Goal: Information Seeking & Learning: Find specific fact

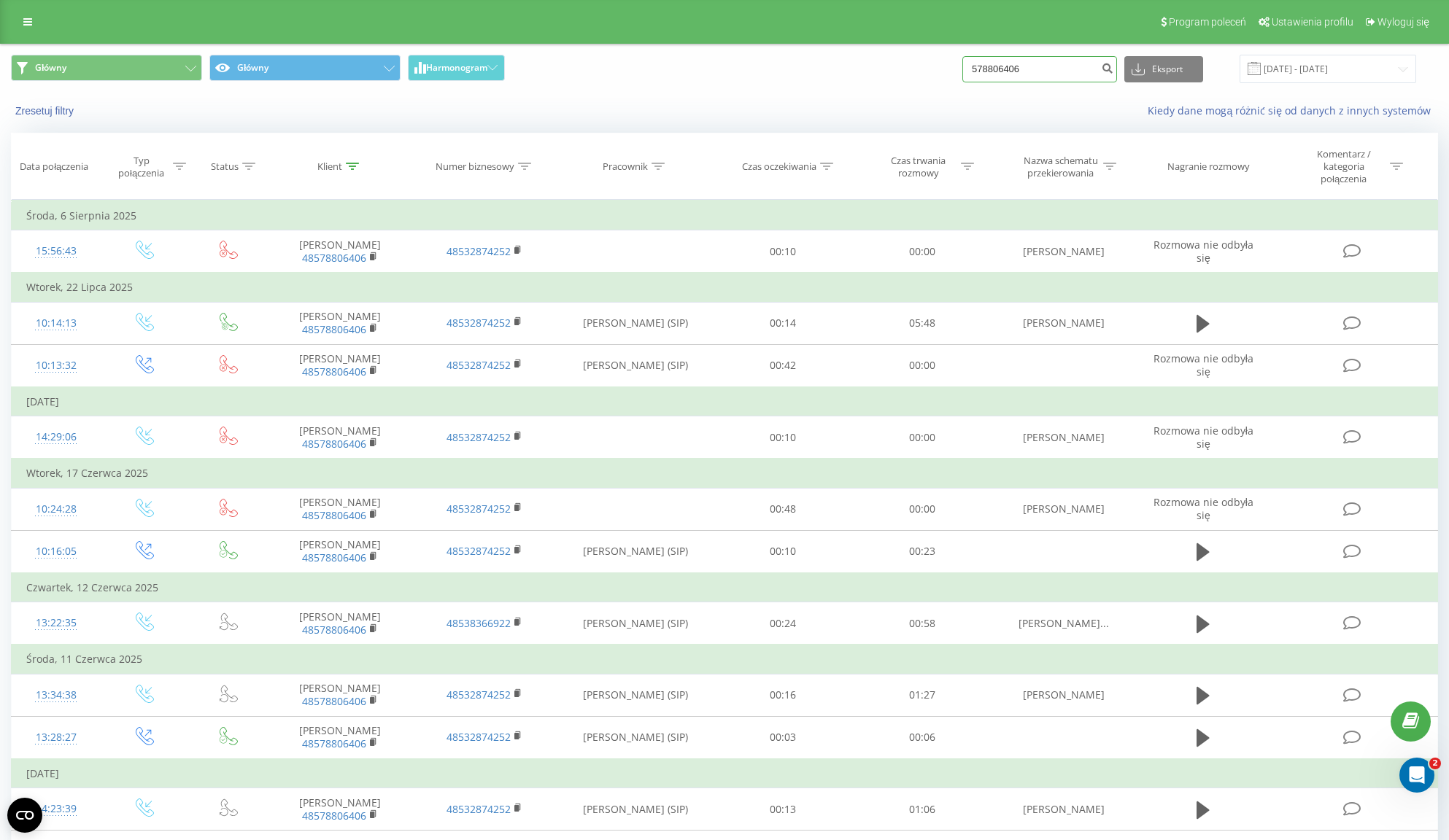
click at [1045, 69] on input "578806406" at bounding box center [1039, 69] width 155 height 26
paste input "34191981"
type input "534191981"
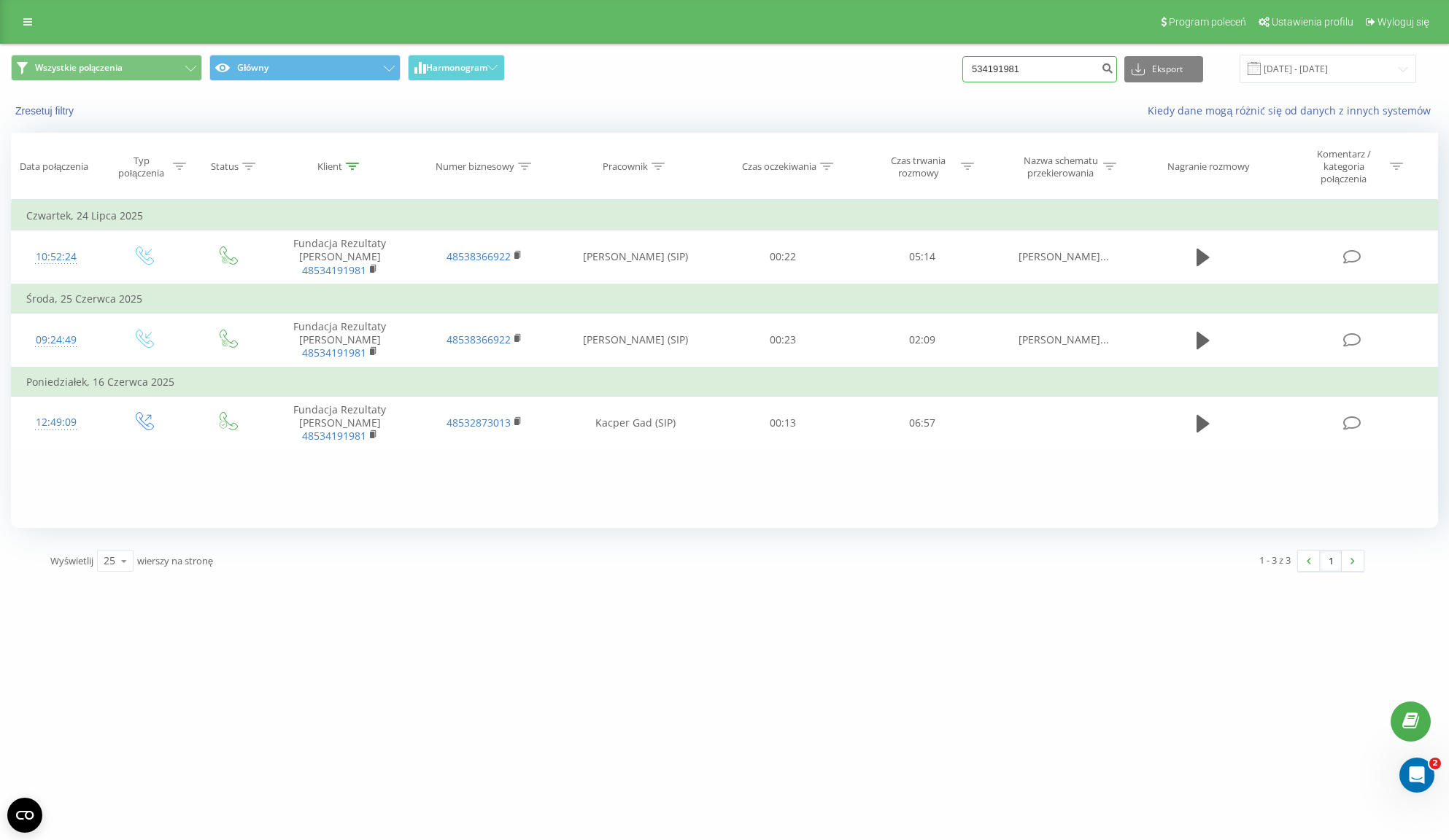
click at [1022, 67] on input "534191981" at bounding box center [1039, 69] width 155 height 26
paste input "728 77 37 37"
click at [1030, 67] on input "728 77 37 37" at bounding box center [1039, 69] width 155 height 26
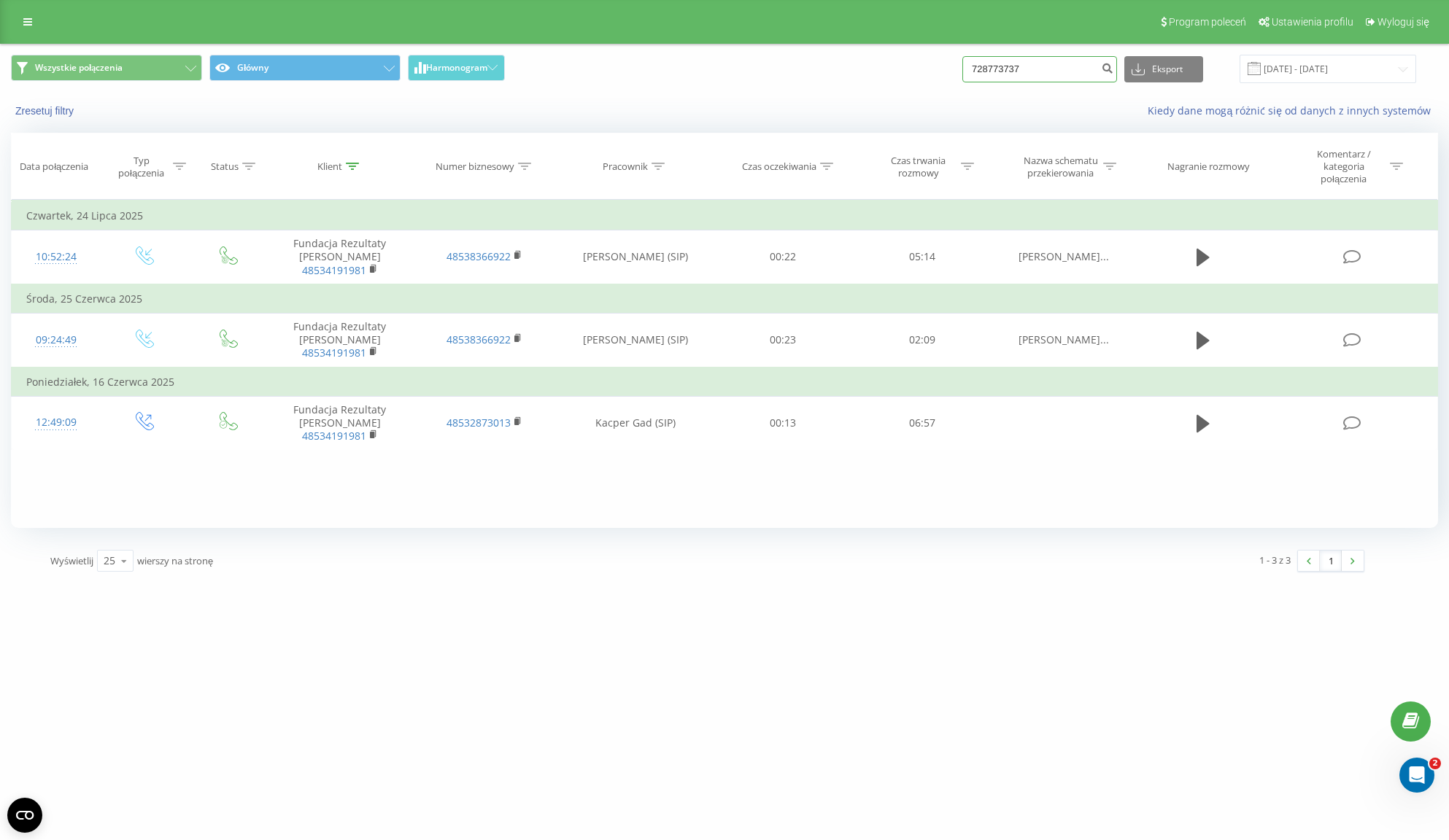
type input "728773737"
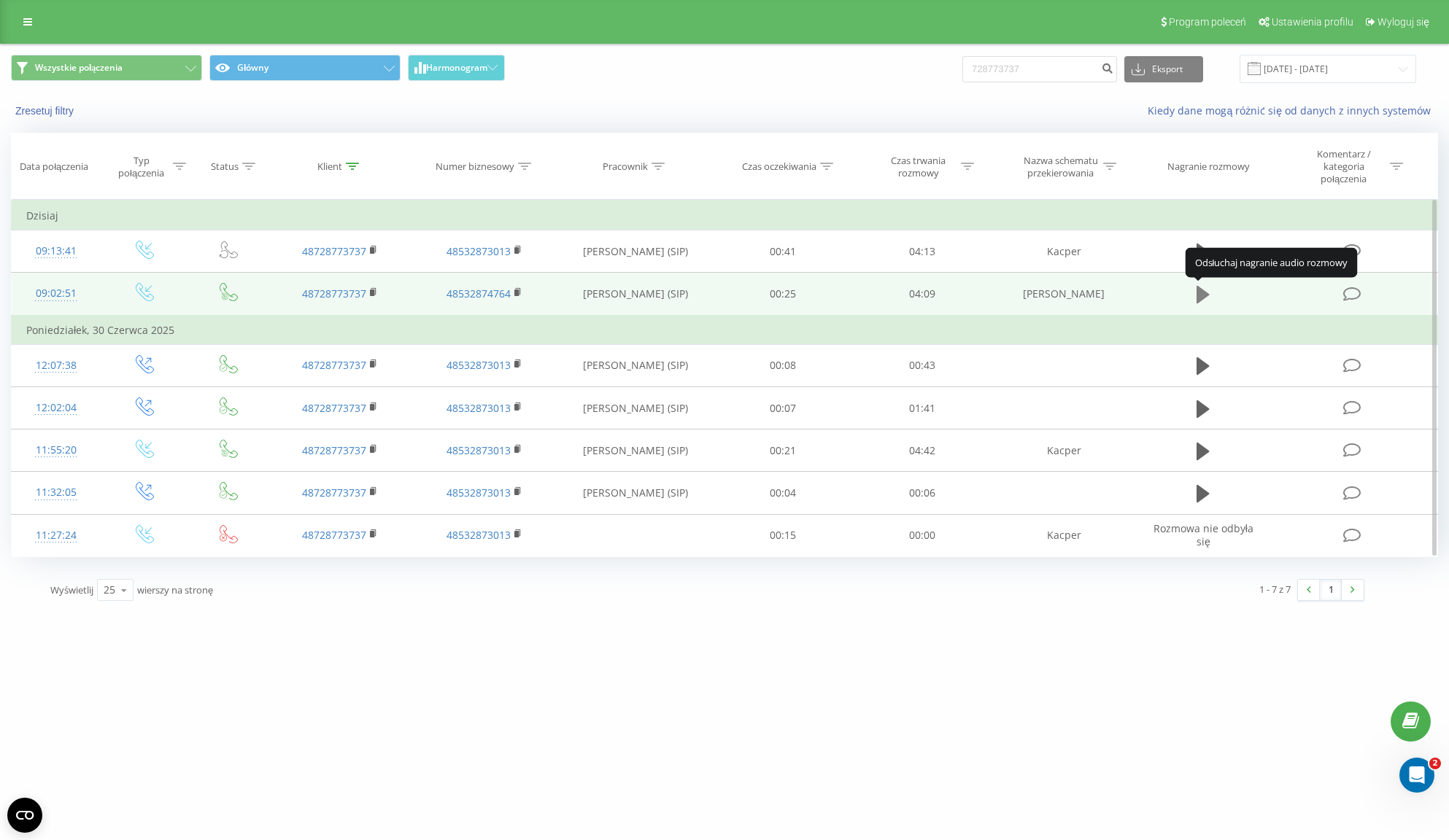
click at [1197, 295] on icon at bounding box center [1203, 294] width 13 height 17
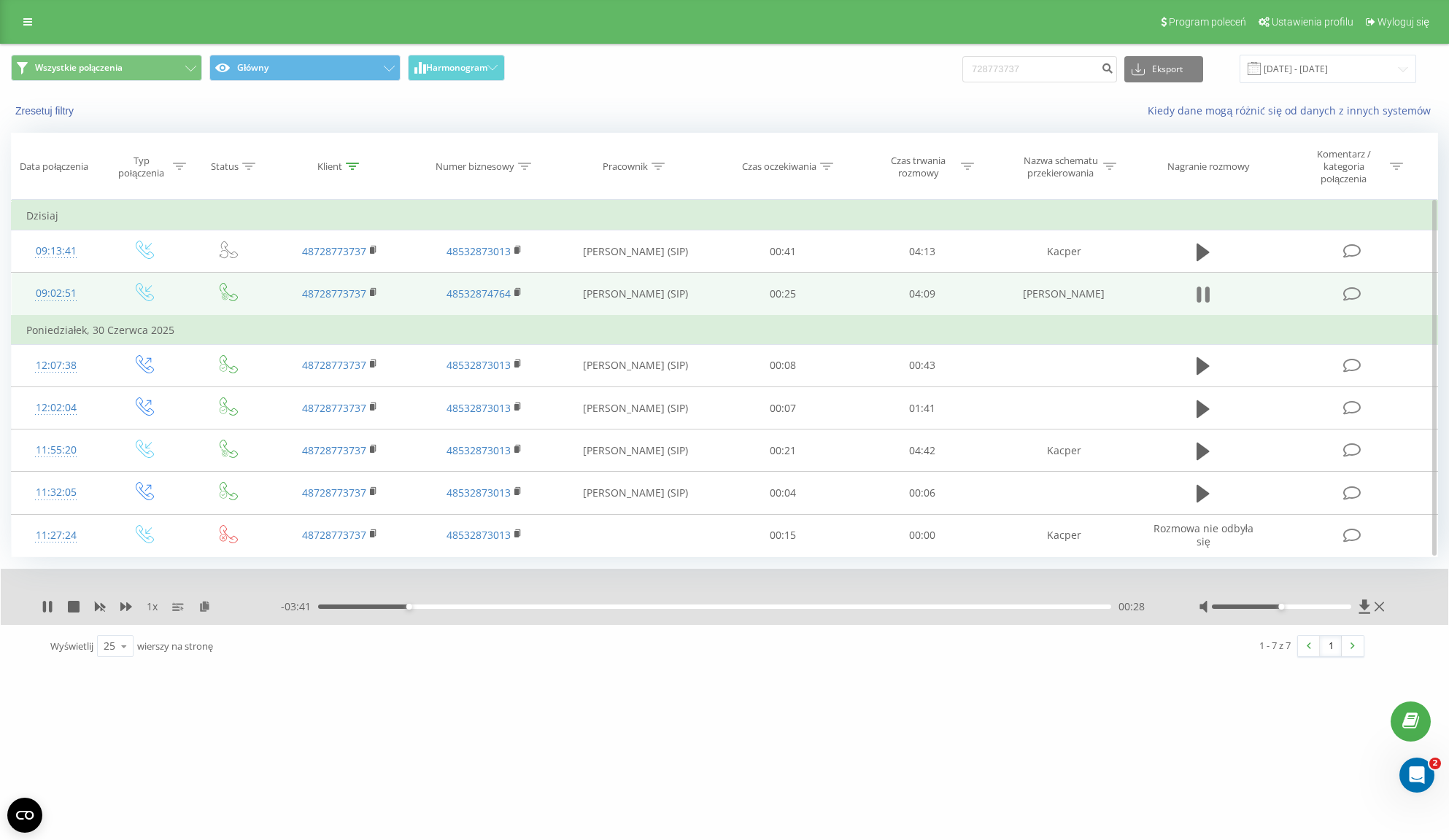
click at [1211, 298] on button at bounding box center [1203, 294] width 22 height 22
click at [51, 604] on icon at bounding box center [47, 606] width 11 height 11
drag, startPoint x: 417, startPoint y: 244, endPoint x: 526, endPoint y: 309, distance: 126.9
click at [526, 309] on tbody "Dzisiaj 09:13:41 48728773737 48532873013 Kacper Gad (SIP) 00:41 04:13 Kacper 09…" at bounding box center [724, 379] width 1426 height 355
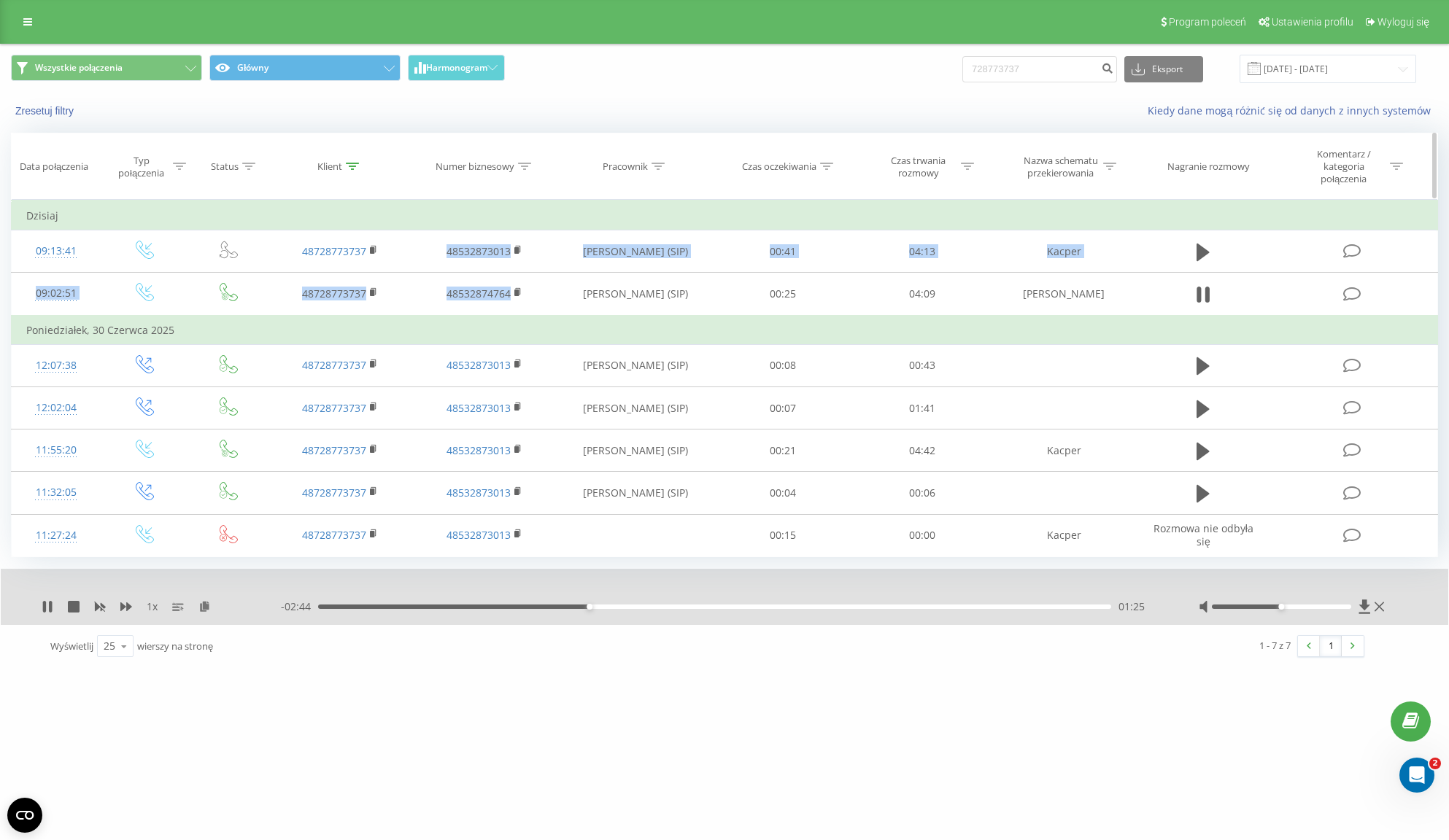
click at [516, 196] on th "Numer biznesowy" at bounding box center [485, 167] width 145 height 66
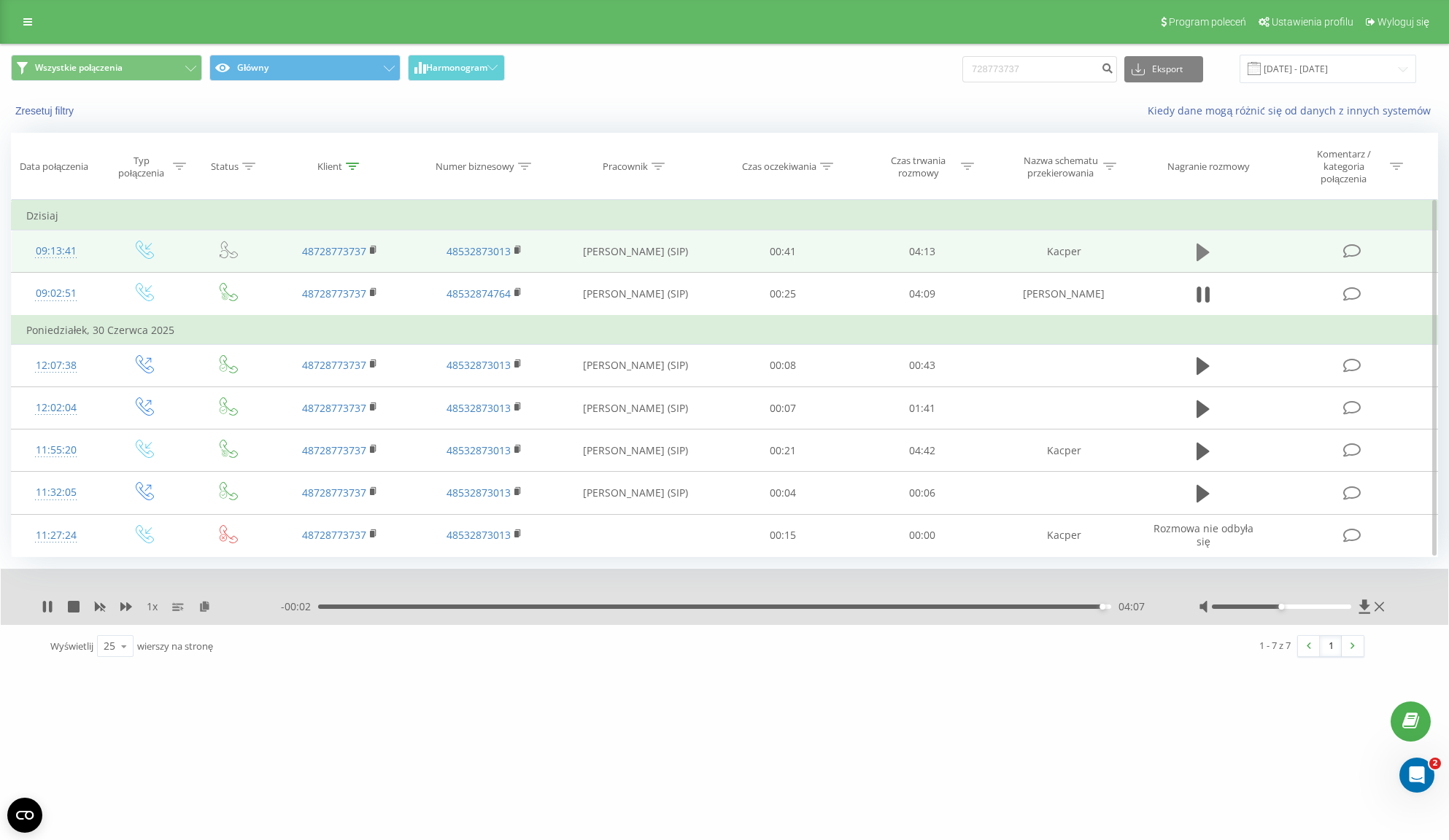
click at [1202, 255] on icon at bounding box center [1203, 252] width 13 height 17
click at [47, 608] on icon at bounding box center [47, 606] width 11 height 11
click at [47, 604] on icon at bounding box center [47, 606] width 9 height 11
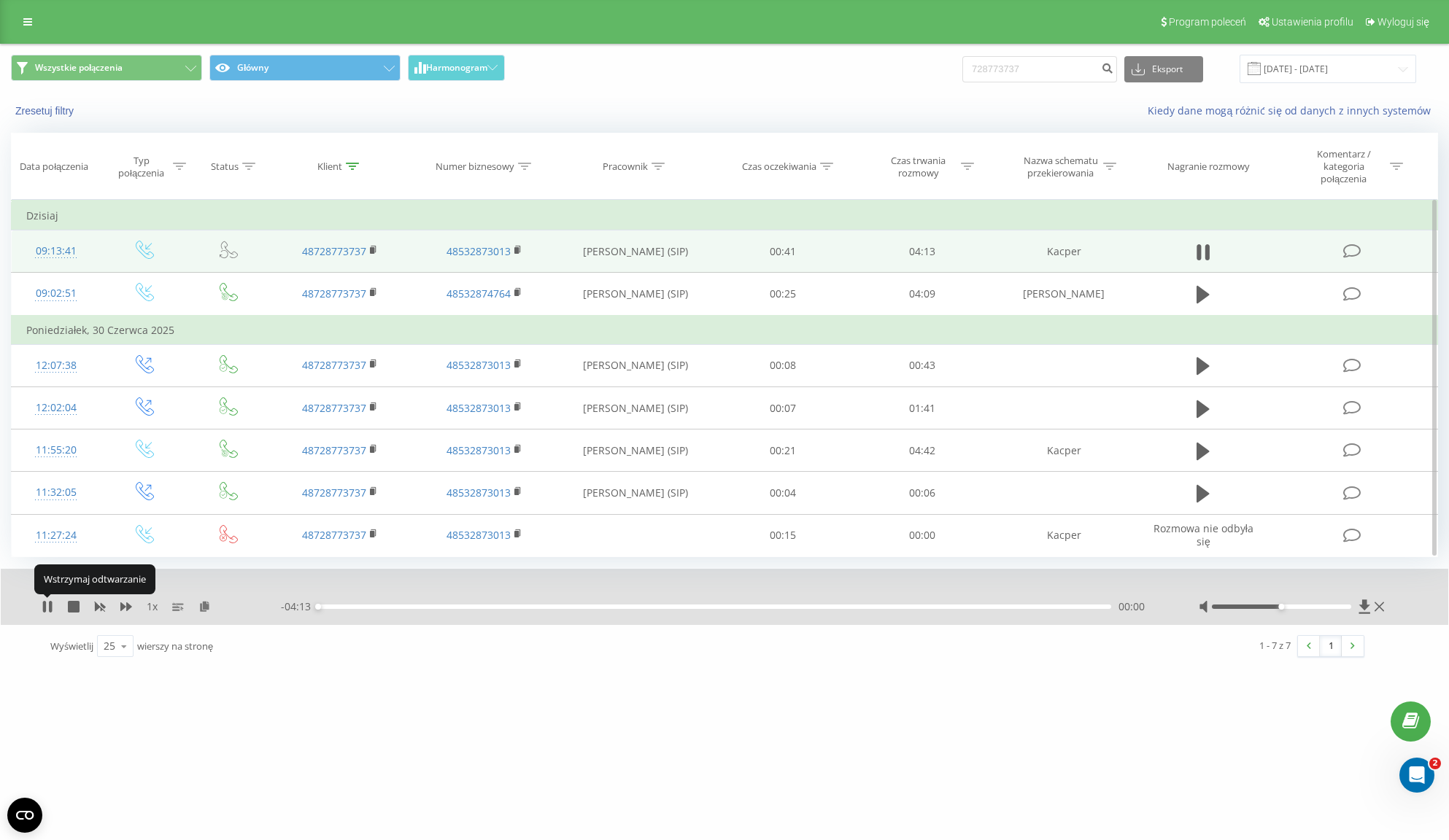
click at [47, 604] on icon at bounding box center [47, 606] width 11 height 11
click at [47, 604] on icon at bounding box center [47, 606] width 9 height 11
click at [1362, 609] on icon at bounding box center [1364, 607] width 12 height 15
click at [47, 608] on icon at bounding box center [47, 606] width 11 height 11
click at [75, 605] on icon at bounding box center [73, 606] width 11 height 11
